Goal: Task Accomplishment & Management: Manage account settings

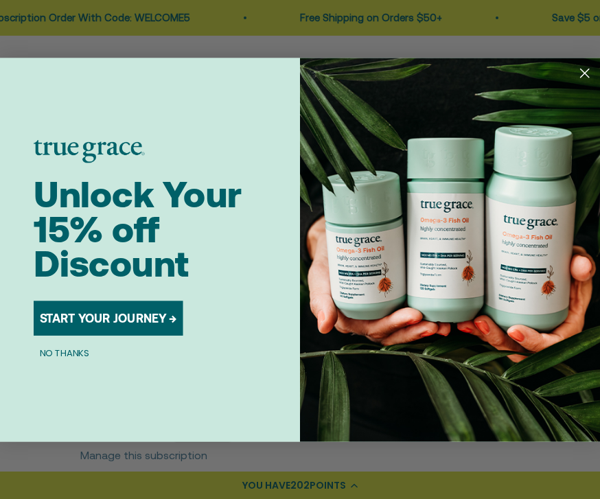
click at [586, 77] on circle "Close dialog" at bounding box center [585, 73] width 20 height 20
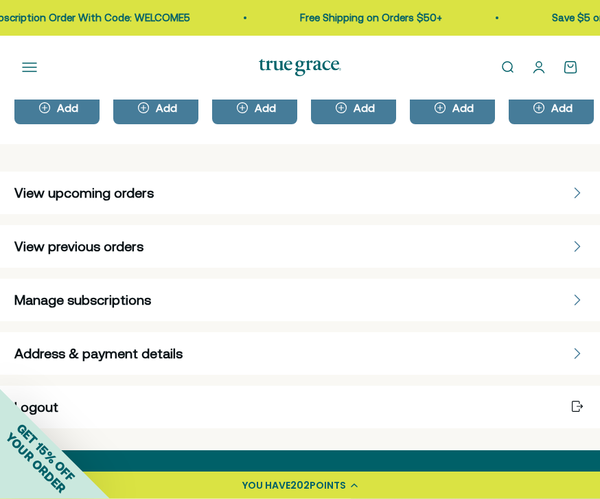
scroll to position [733, 0]
click at [280, 360] on div "Address & payment details" at bounding box center [299, 353] width 571 height 19
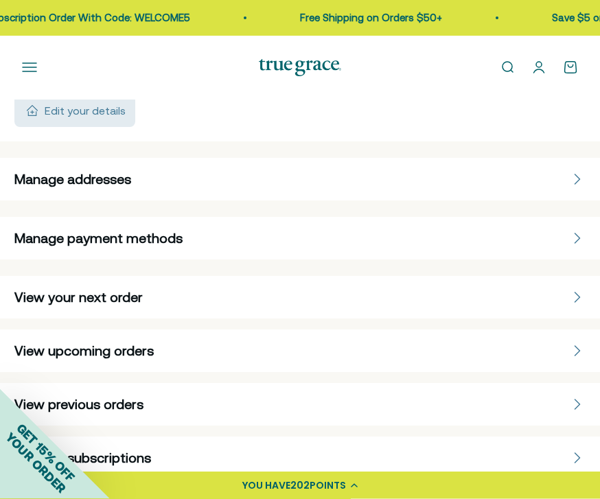
scroll to position [293, 0]
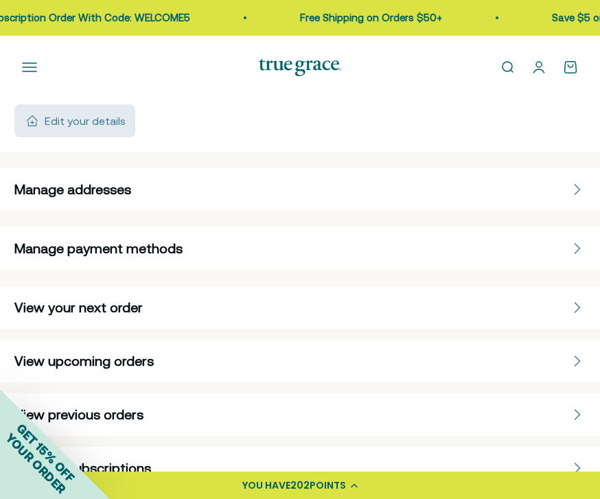
click at [302, 192] on div "Manage addresses" at bounding box center [299, 189] width 571 height 19
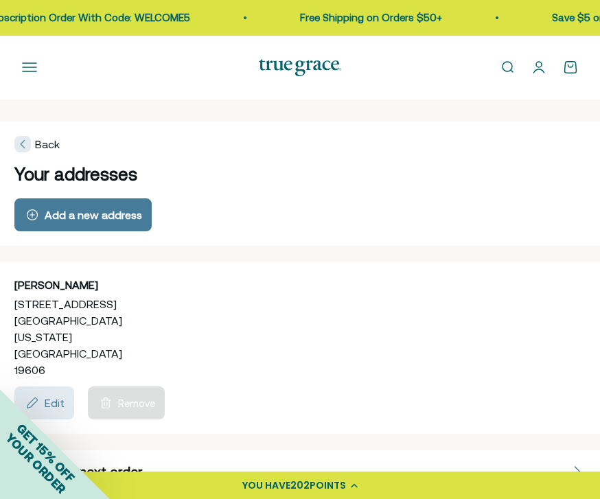
click at [40, 404] on div "button" at bounding box center [32, 403] width 16 height 16
select select "[GEOGRAPHIC_DATA]"
select select "[US_STATE]"
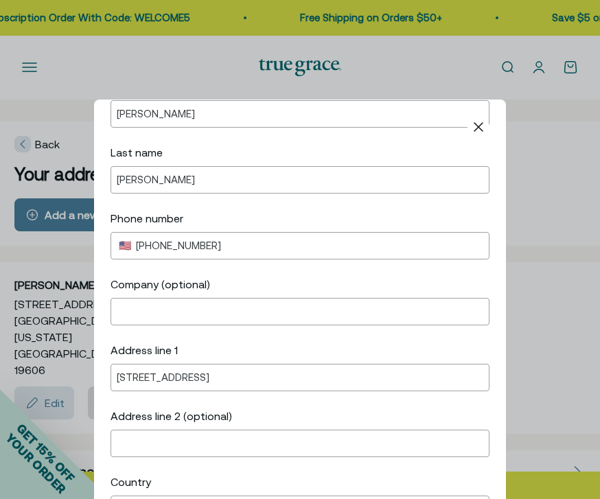
scroll to position [102, 0]
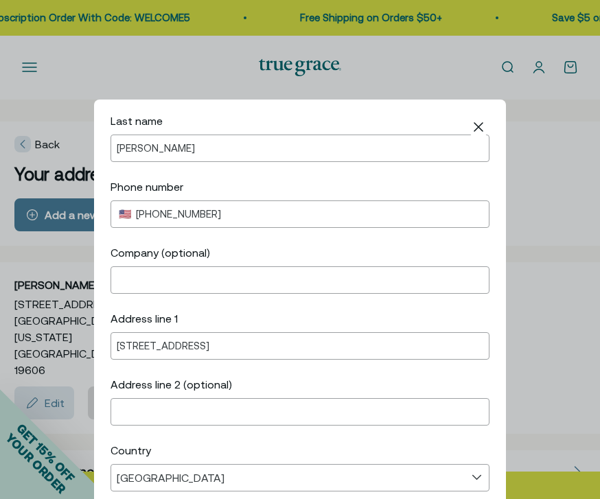
click at [231, 372] on div "Address line [STREET_ADDRESS] Address line 2 (optional)" at bounding box center [300, 367] width 379 height 115
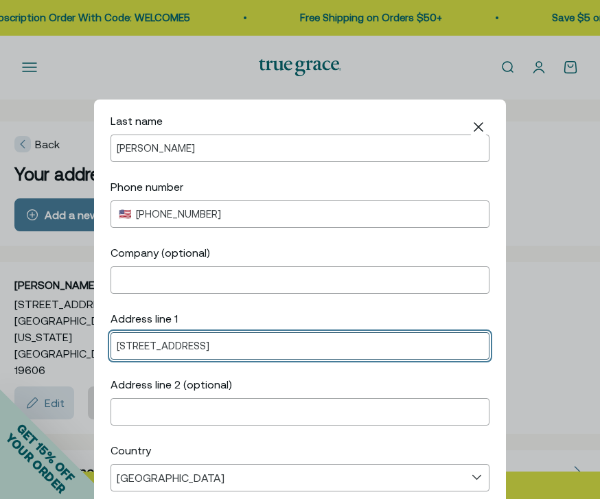
click at [192, 352] on input "[STREET_ADDRESS]" at bounding box center [300, 347] width 367 height 12
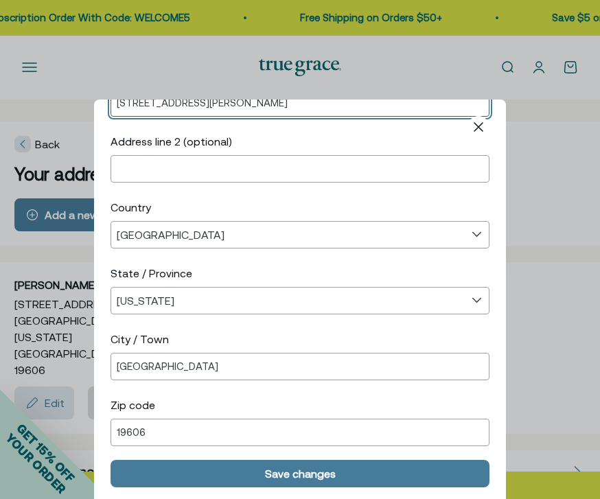
scroll to position [345, 0]
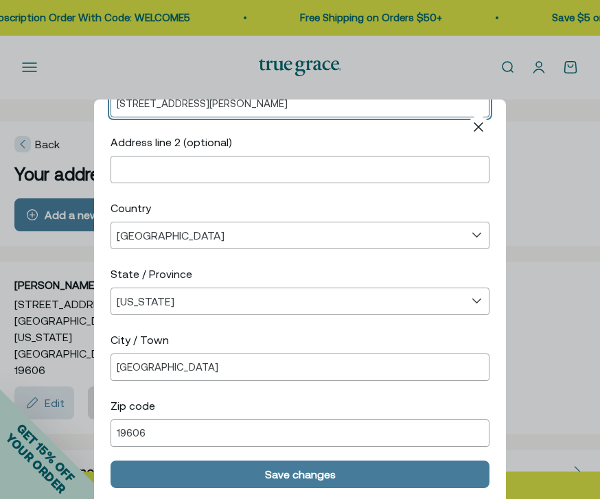
type input "[STREET_ADDRESS][PERSON_NAME]"
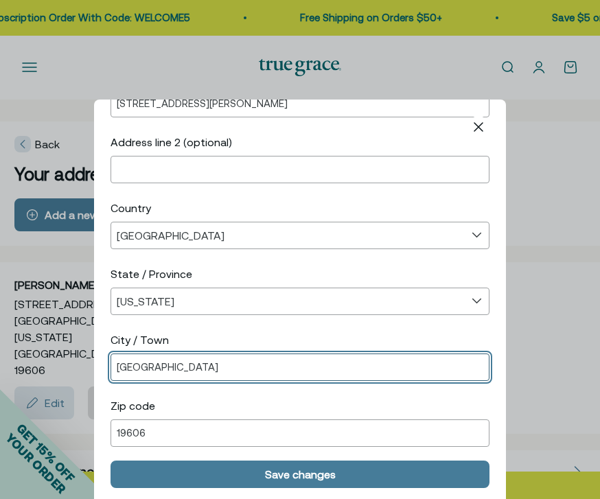
click at [259, 373] on input "[GEOGRAPHIC_DATA]" at bounding box center [300, 368] width 367 height 12
type input "M"
type input "Reading"
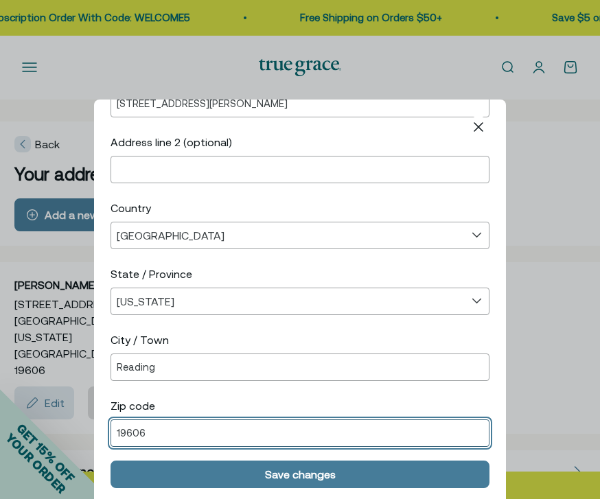
click at [184, 439] on input "19606" at bounding box center [300, 434] width 367 height 12
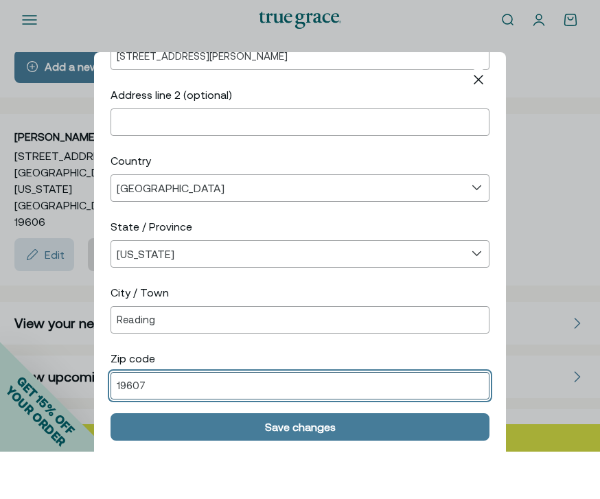
scroll to position [102, 0]
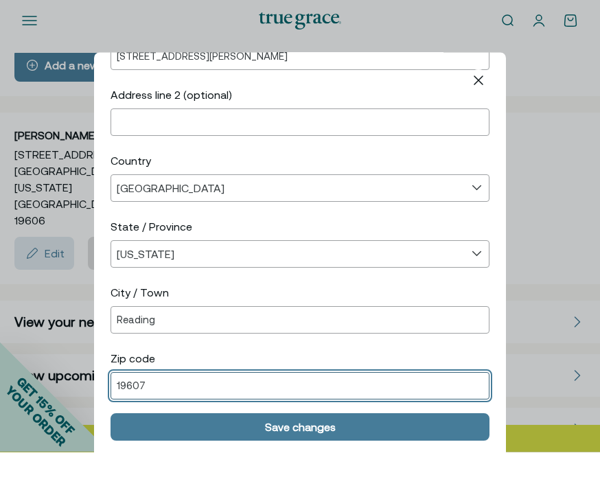
type input "19607"
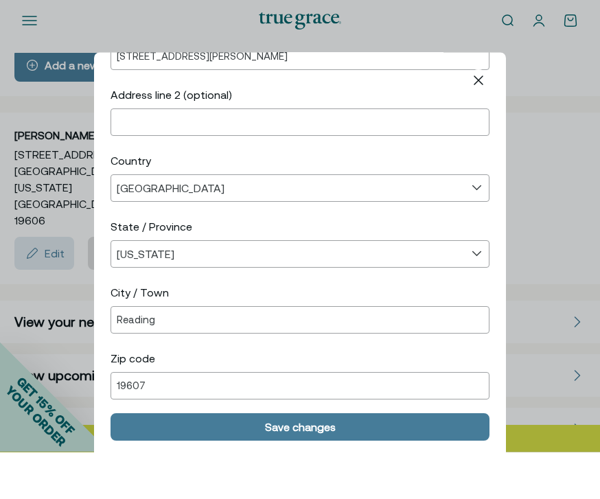
click at [311, 469] on div "Save changes" at bounding box center [300, 474] width 71 height 11
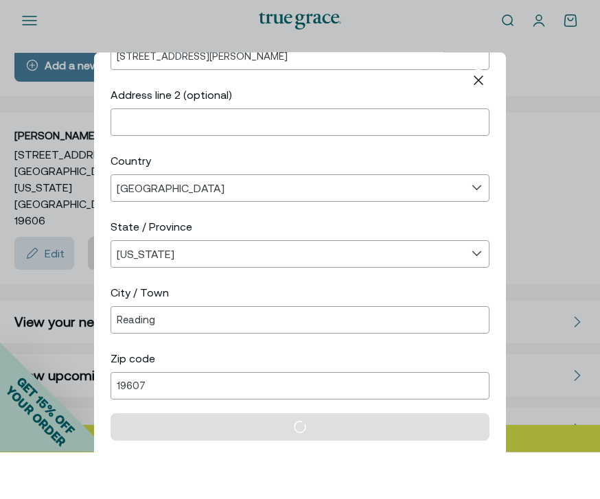
scroll to position [150, 0]
